Goal: Transaction & Acquisition: Purchase product/service

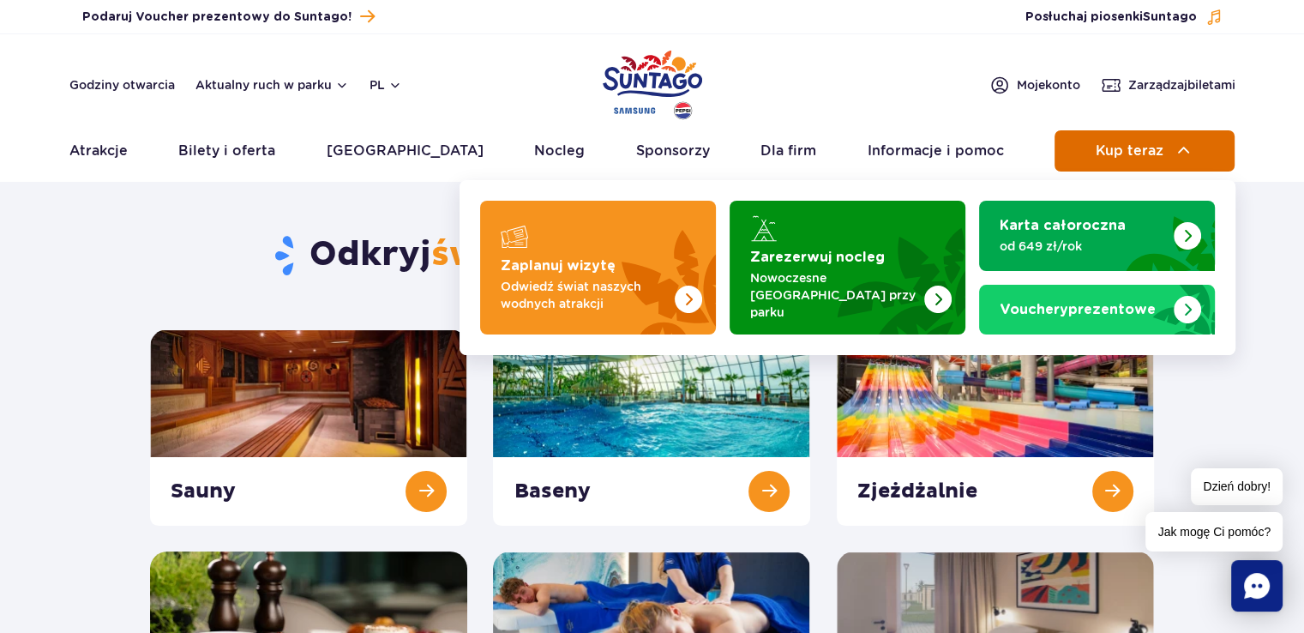
click at [1121, 162] on button "Kup teraz" at bounding box center [1144, 150] width 180 height 41
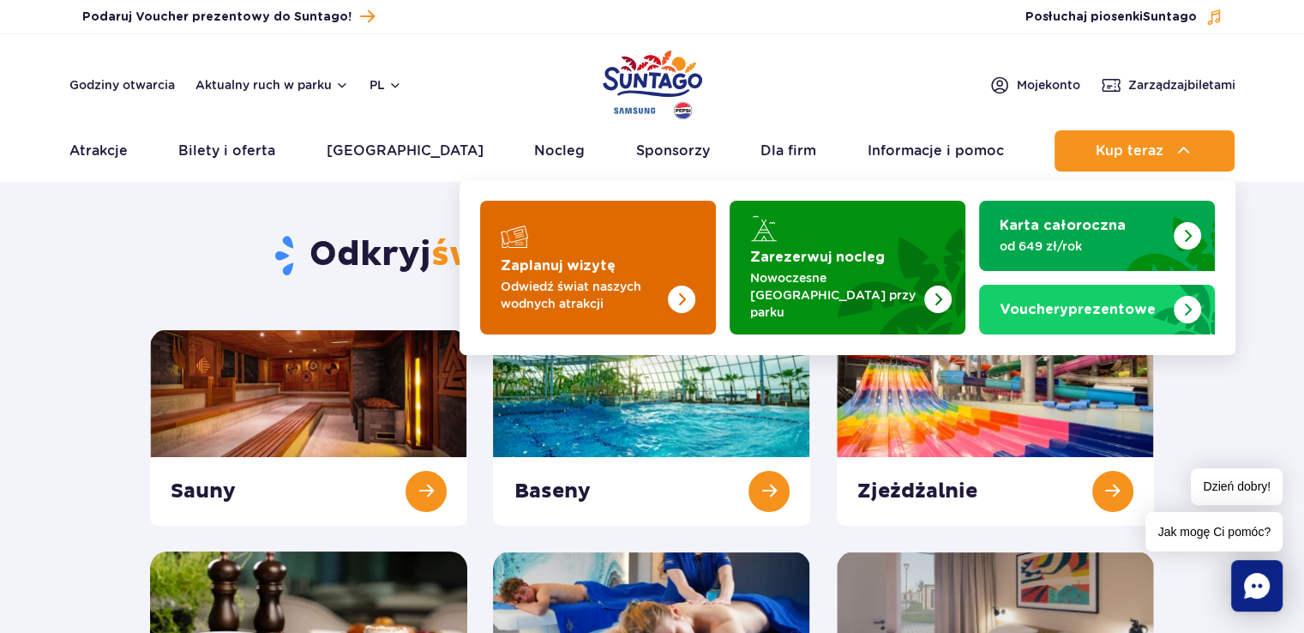
click at [645, 250] on img "Zaplanuj wizytę" at bounding box center [647, 268] width 136 height 134
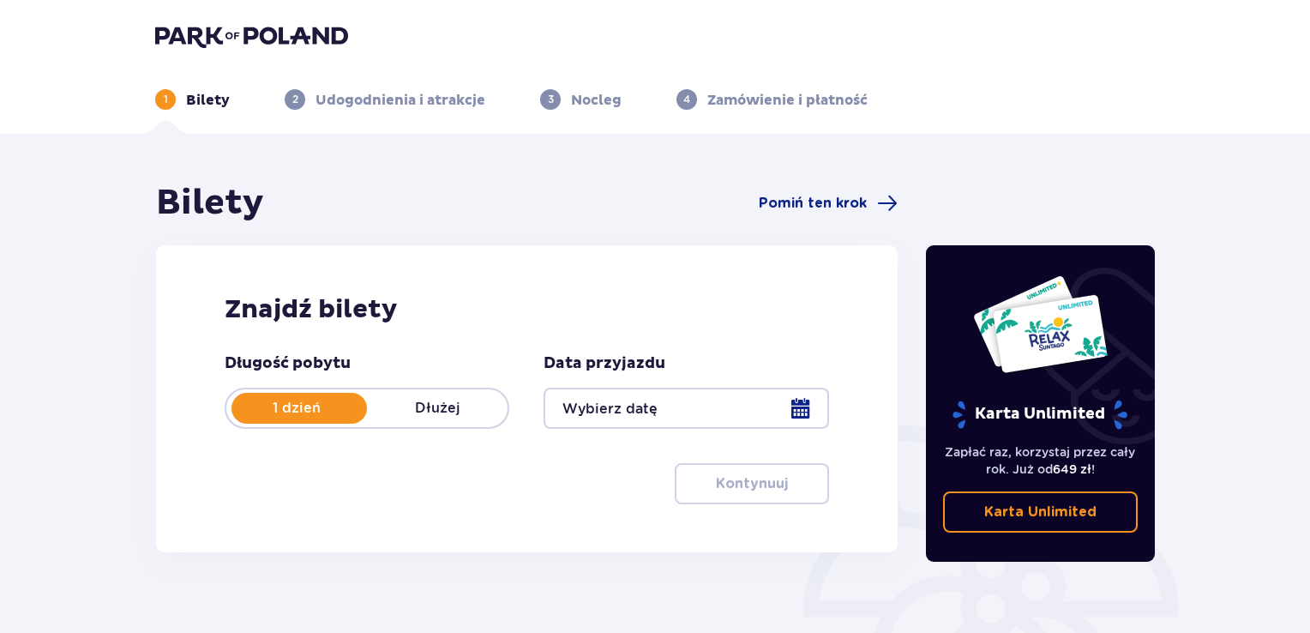
scroll to position [58, 0]
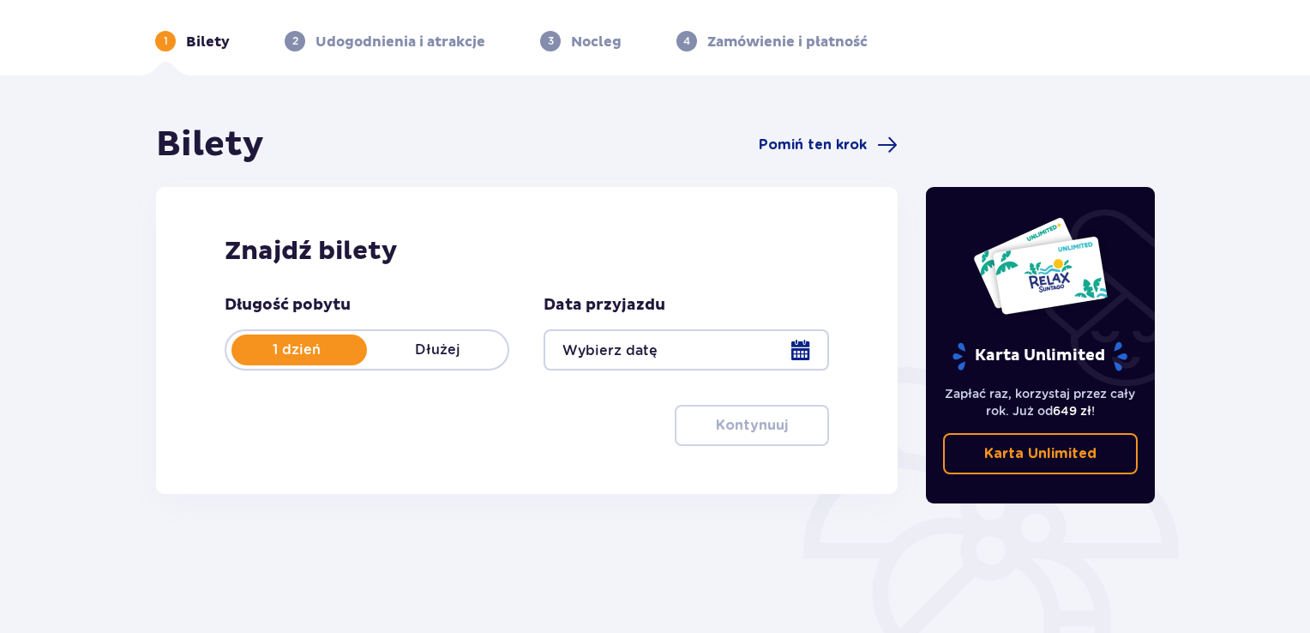
click at [816, 346] on div at bounding box center [685, 349] width 285 height 41
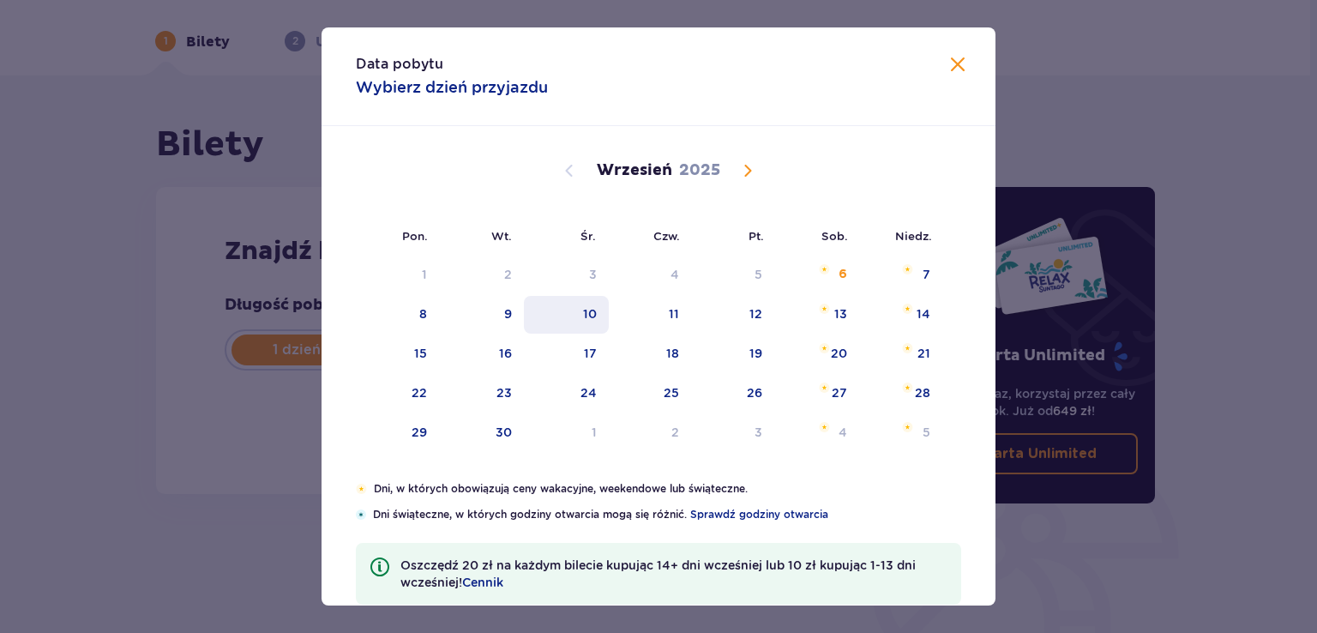
click at [593, 315] on div "10" at bounding box center [590, 313] width 14 height 17
type input "10.09.25"
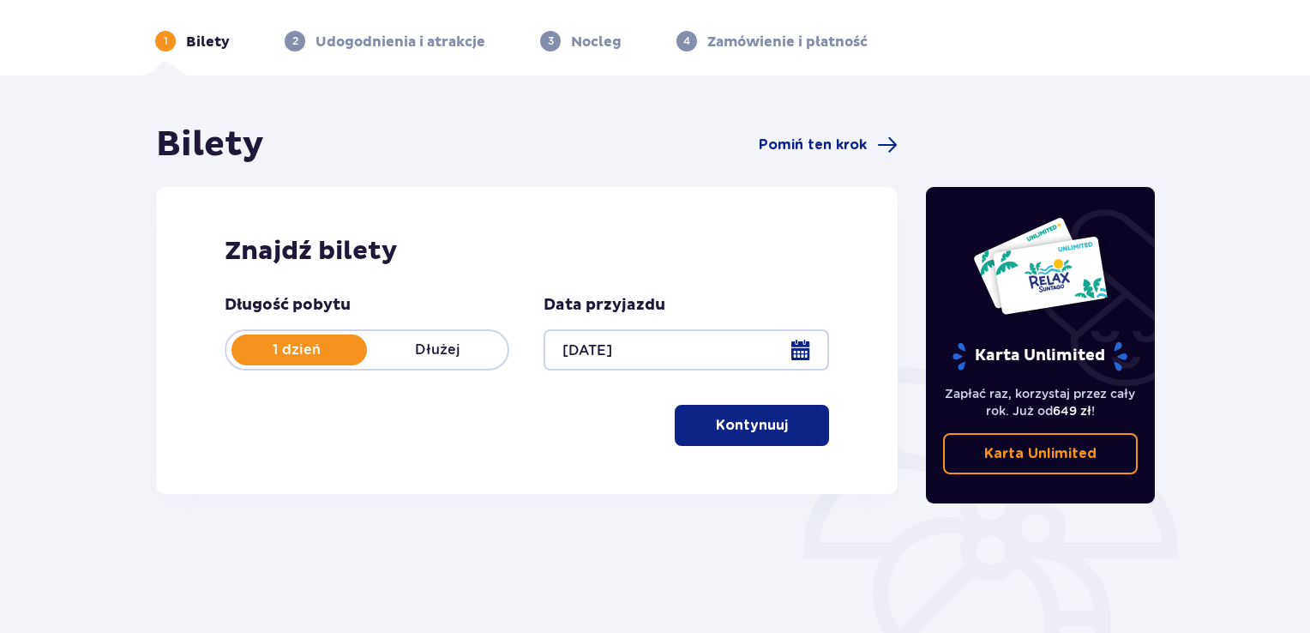
click at [781, 429] on span "button" at bounding box center [791, 425] width 21 height 21
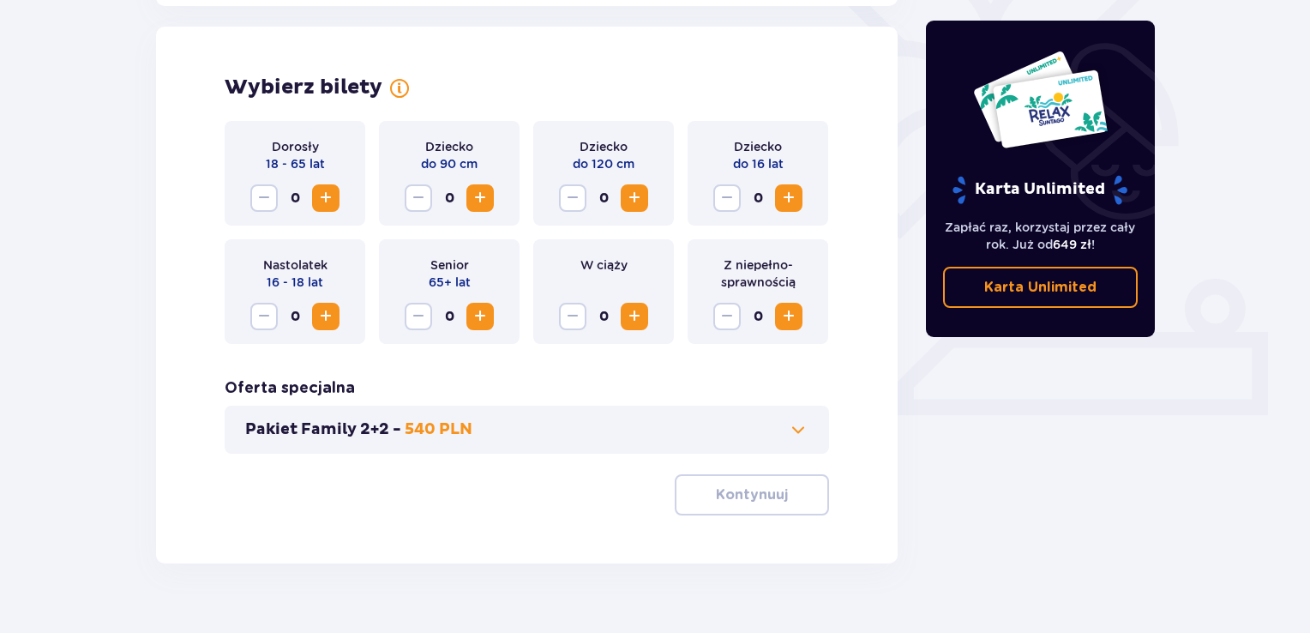
scroll to position [477, 0]
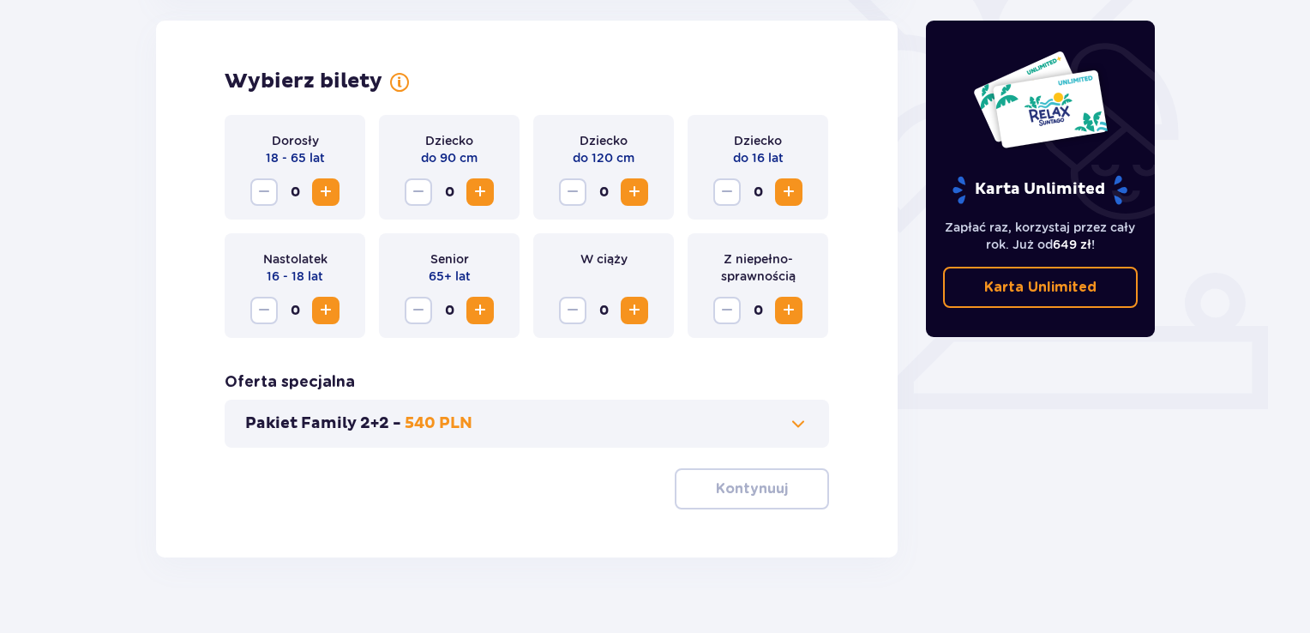
click at [799, 423] on span at bounding box center [798, 423] width 21 height 21
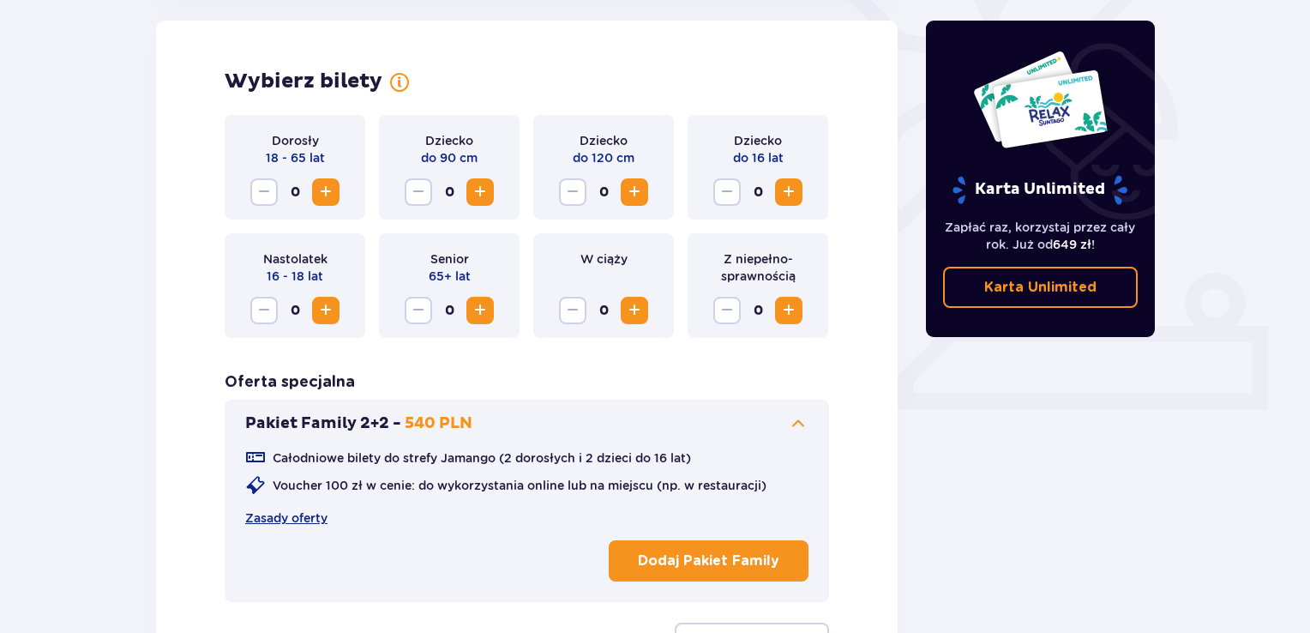
click at [810, 403] on div "Pakiet Family 2+2 - 540 PLN Całodniowe bilety do strefy Jamango (2 dorosłych i …" at bounding box center [527, 500] width 604 height 202
click at [803, 410] on div "Pakiet Family 2+2 - 540 PLN Całodniowe bilety do strefy Jamango (2 dorosłych i …" at bounding box center [527, 500] width 604 height 202
click at [801, 420] on span at bounding box center [798, 423] width 21 height 21
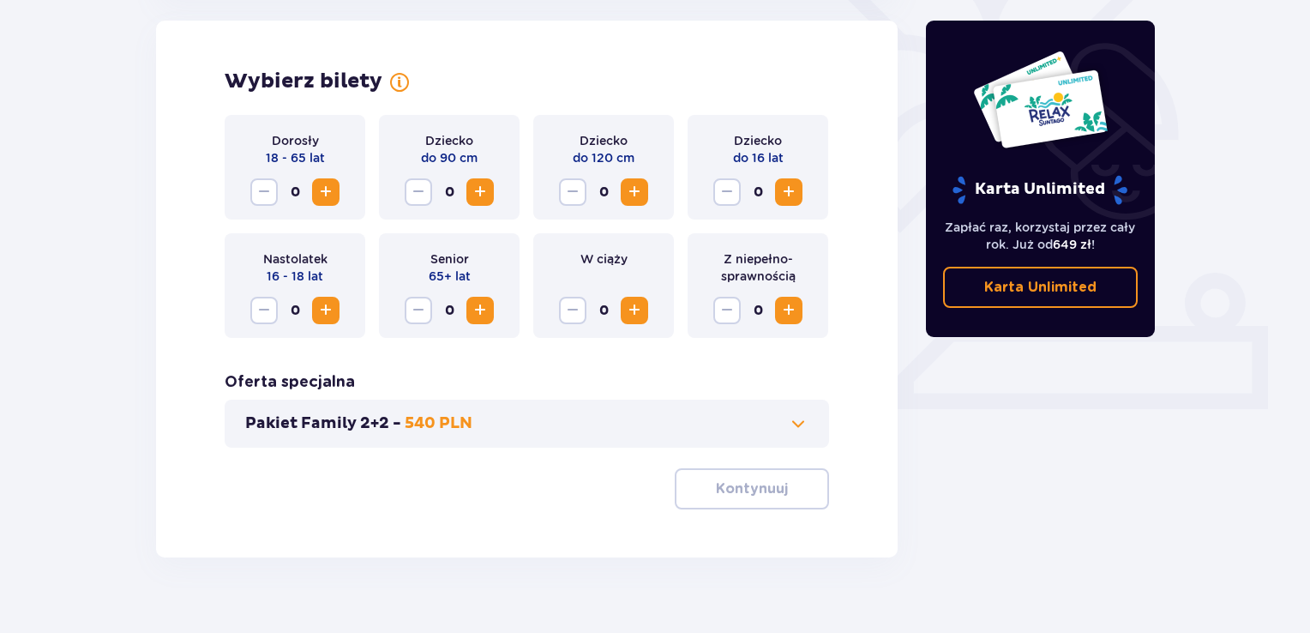
click at [322, 189] on span "Increase" at bounding box center [325, 192] width 21 height 21
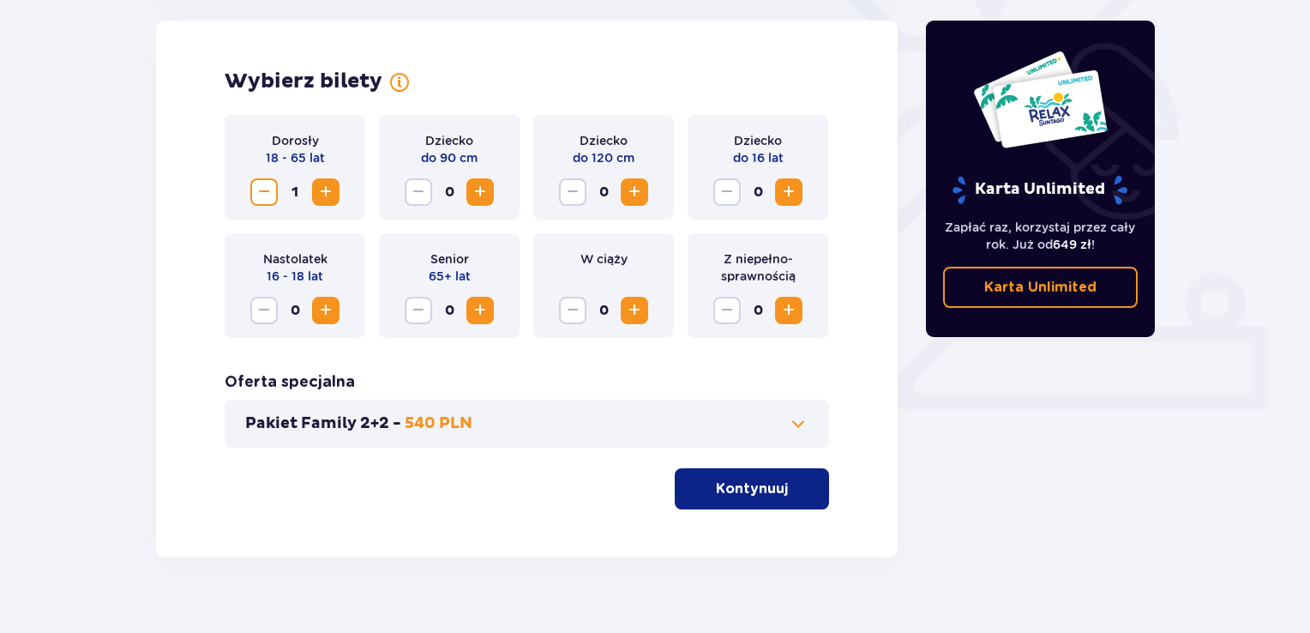
click at [322, 189] on span "Increase" at bounding box center [325, 192] width 21 height 21
click at [772, 491] on p "Kontynuuj" at bounding box center [752, 488] width 72 height 19
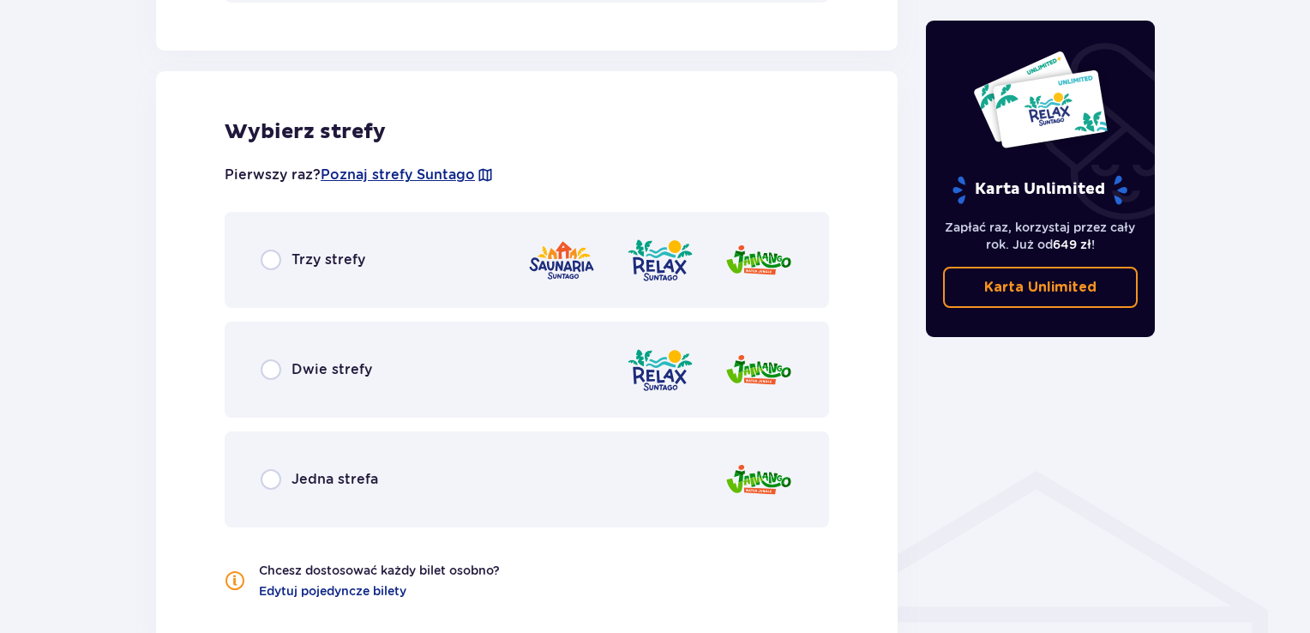
scroll to position [952, 0]
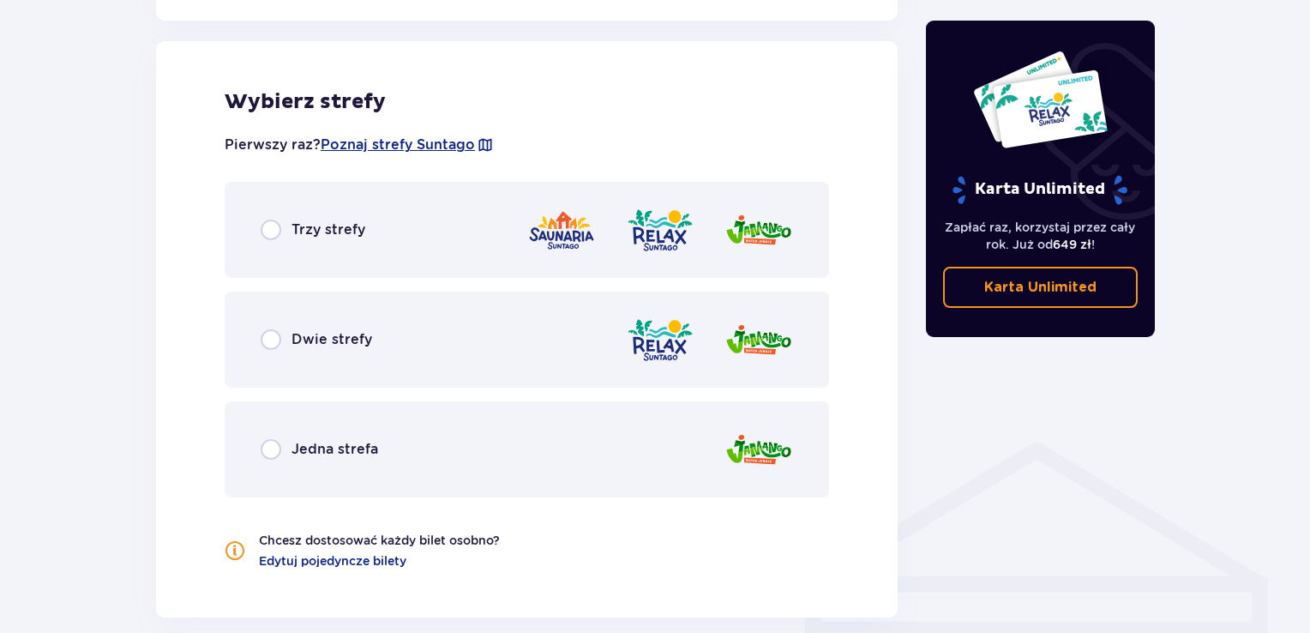
click at [409, 219] on div "Trzy strefy" at bounding box center [527, 230] width 604 height 96
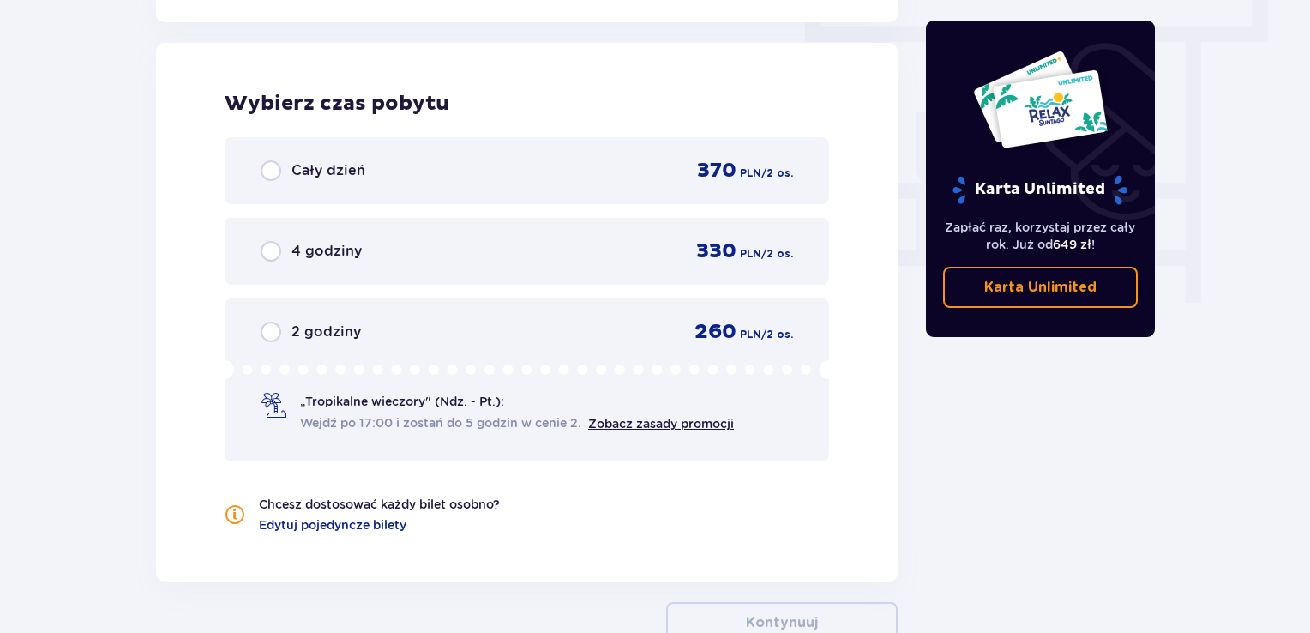
scroll to position [1548, 0]
